Goal: Information Seeking & Learning: Learn about a topic

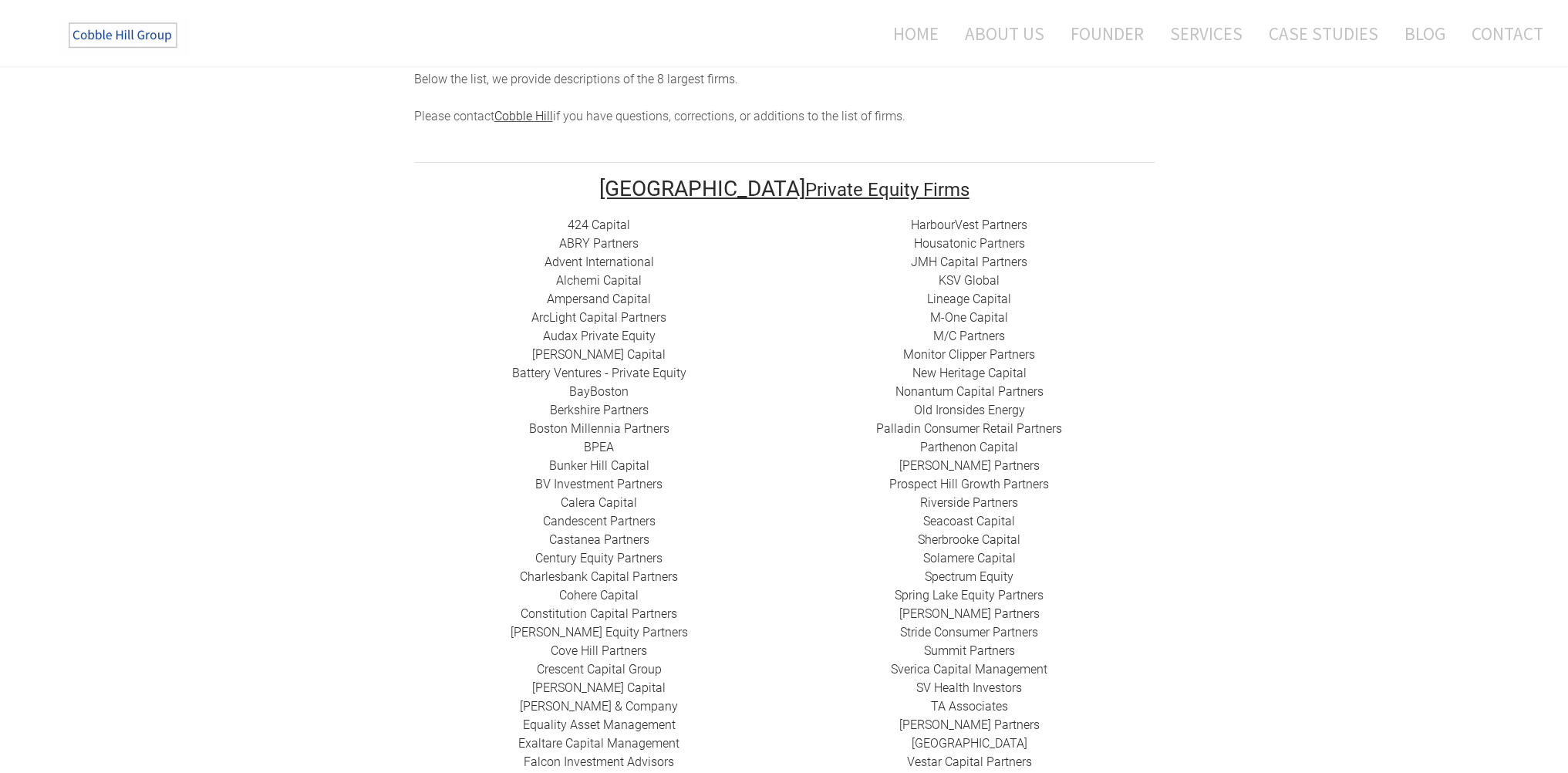
scroll to position [154, 0]
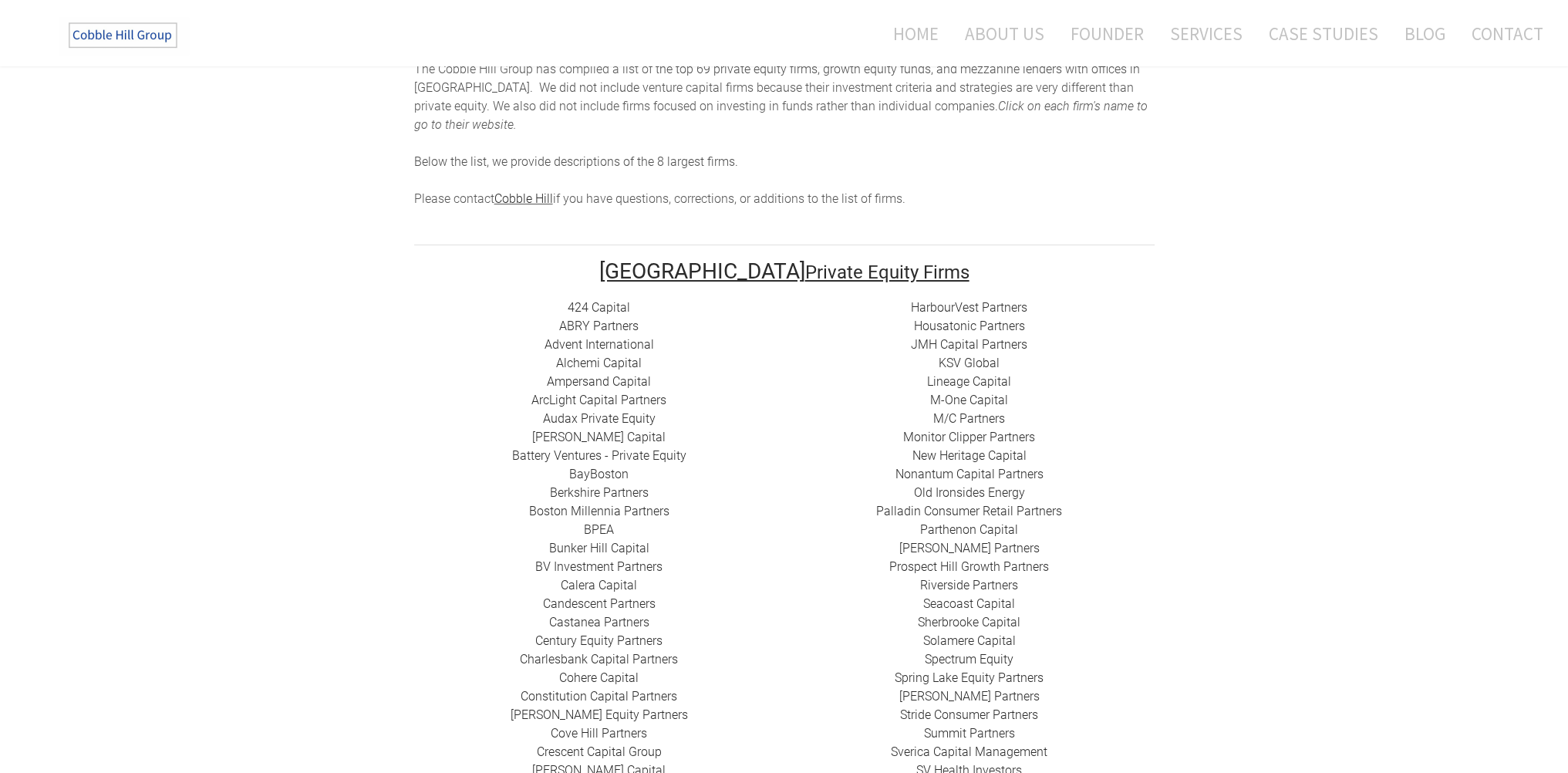
click at [596, 300] on link "424 Capital" at bounding box center [599, 307] width 62 height 15
click at [604, 318] on link "​ABRY Partners" at bounding box center [599, 325] width 79 height 15
click at [585, 337] on link "Advent International" at bounding box center [599, 344] width 110 height 15
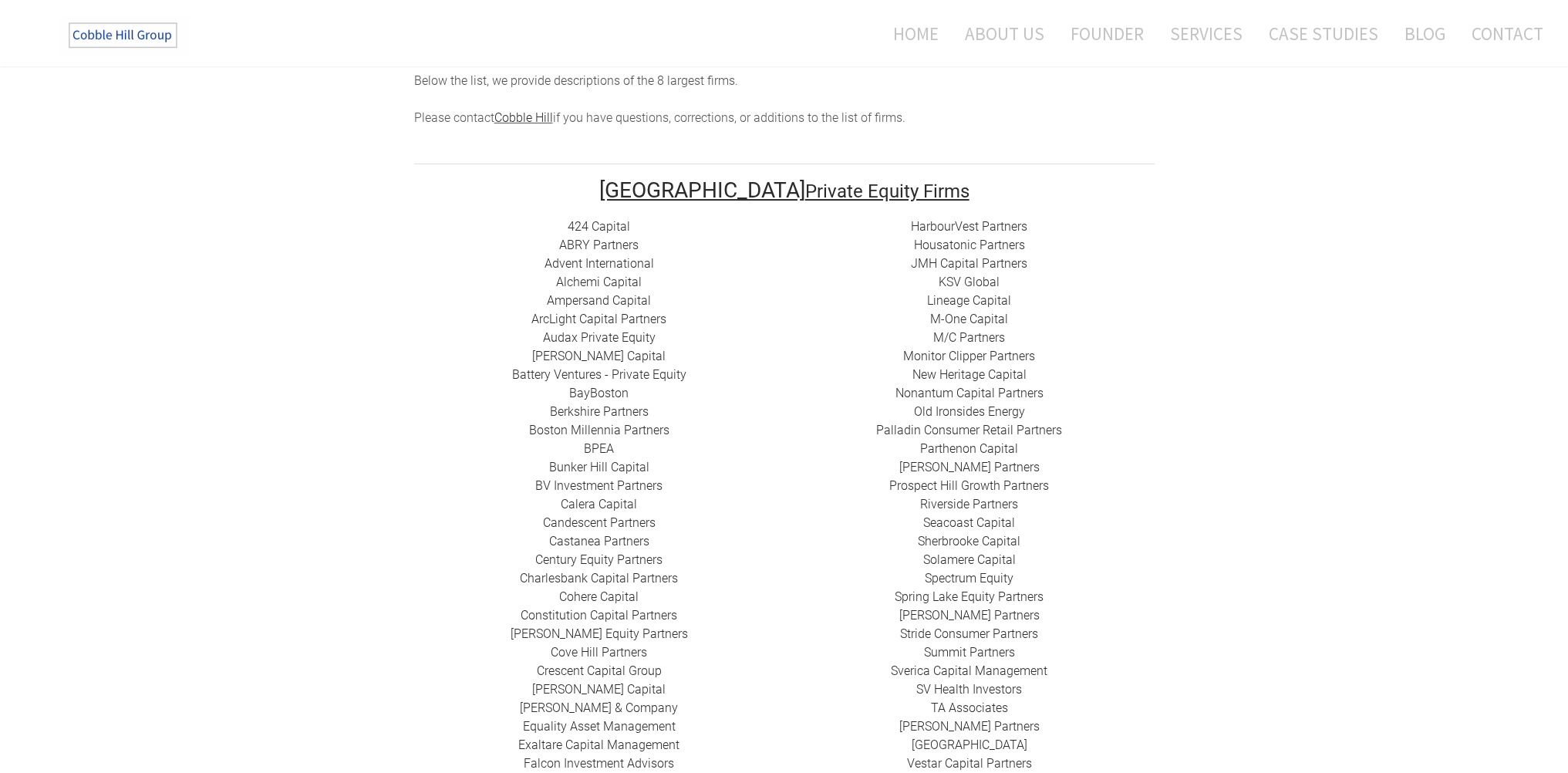
scroll to position [231, 0]
click at [579, 279] on link "Alchemi Capital" at bounding box center [599, 286] width 86 height 15
click at [601, 297] on link "​Ampersand Capital" at bounding box center [599, 304] width 104 height 15
click at [969, 334] on link "​M/C Partners" at bounding box center [969, 341] width 72 height 15
click at [984, 482] on link "Prospect Hill Growth Partners" at bounding box center [969, 489] width 160 height 15
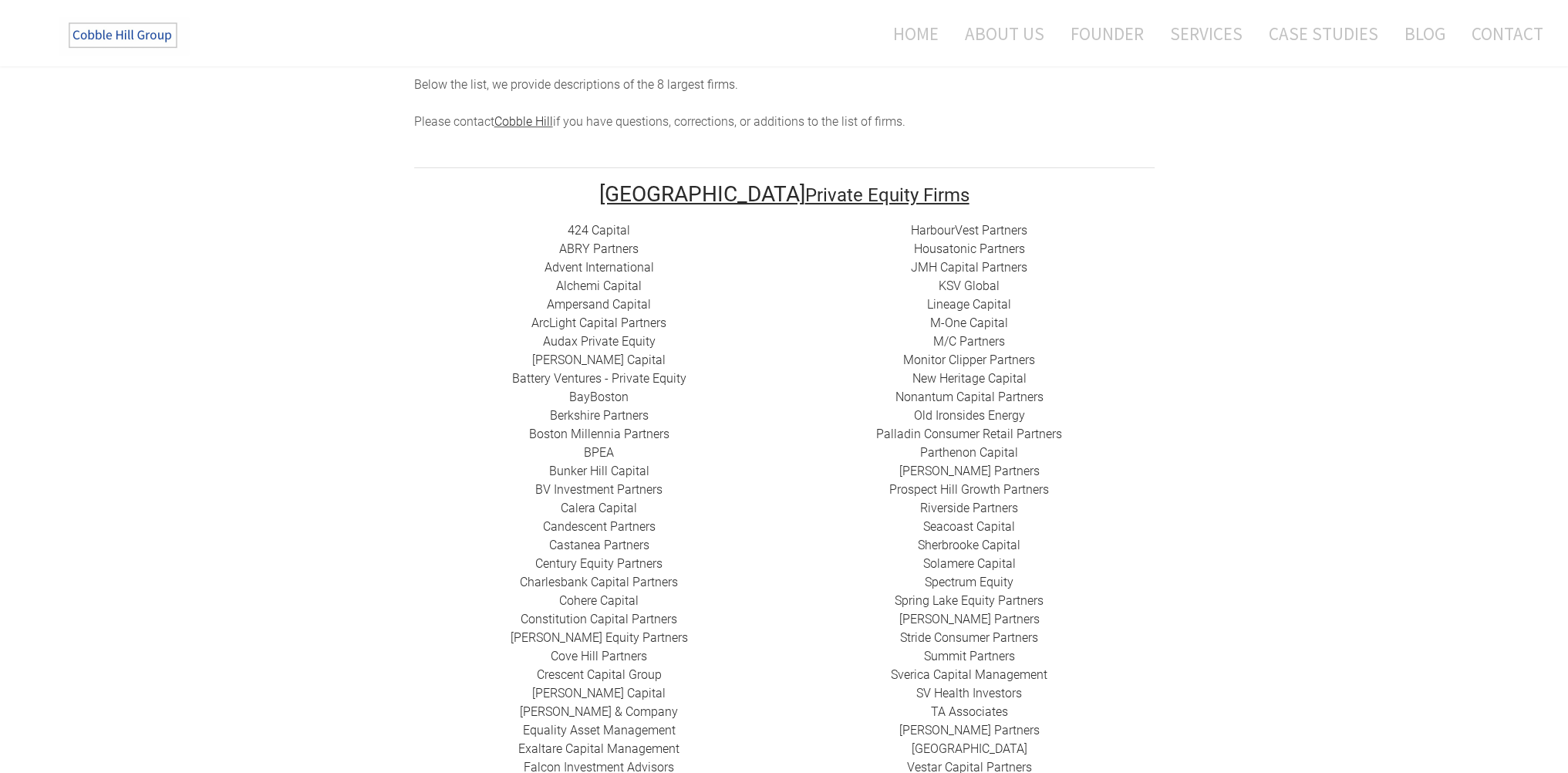
click at [611, 279] on link "Alchemi Capital" at bounding box center [599, 286] width 86 height 15
click at [593, 315] on link "​ArcLight Capital Partners" at bounding box center [598, 322] width 135 height 15
click at [583, 371] on link "Battery Ventures - Private Equity" at bounding box center [599, 378] width 174 height 15
click at [604, 389] on link "BayBoston" at bounding box center [599, 396] width 59 height 15
